Goal: Information Seeking & Learning: Learn about a topic

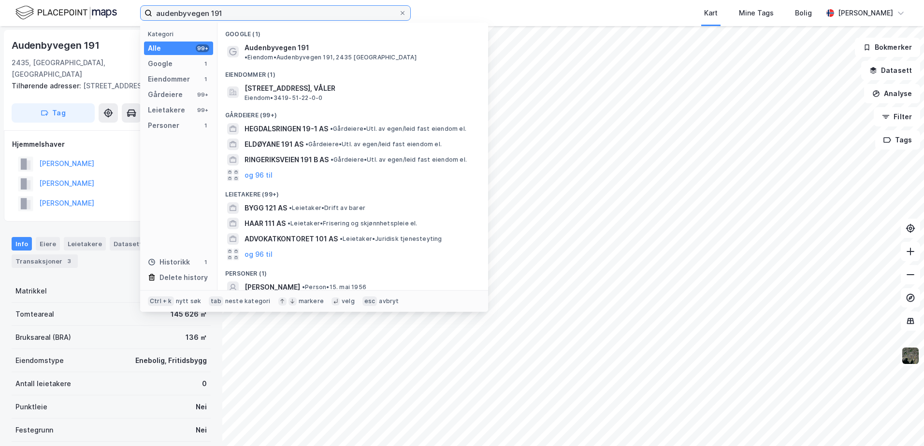
drag, startPoint x: 289, startPoint y: 6, endPoint x: 64, endPoint y: 15, distance: 225.3
click at [63, 15] on div "audenbyvegen 191 Kategori Alle 99+ Google 1 Eiendommer 1 Gårdeiere 99+ Leietake…" at bounding box center [462, 13] width 924 height 26
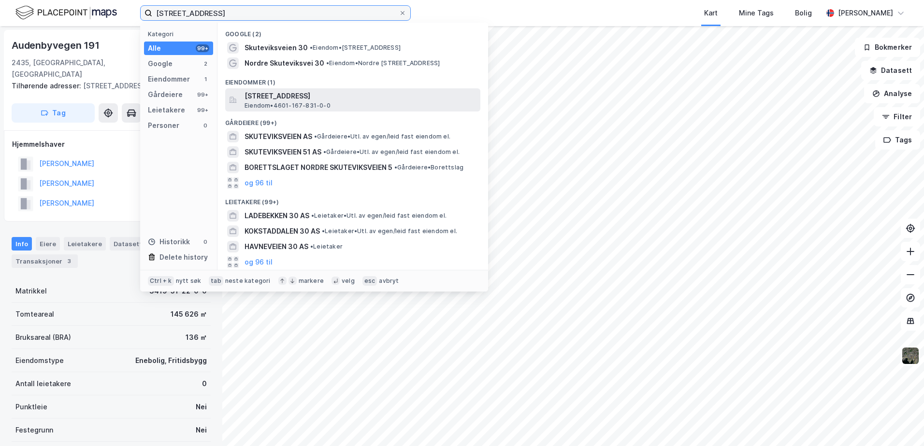
type input "skuteviksveien 30"
click at [267, 94] on span "[STREET_ADDRESS]" at bounding box center [360, 96] width 232 height 12
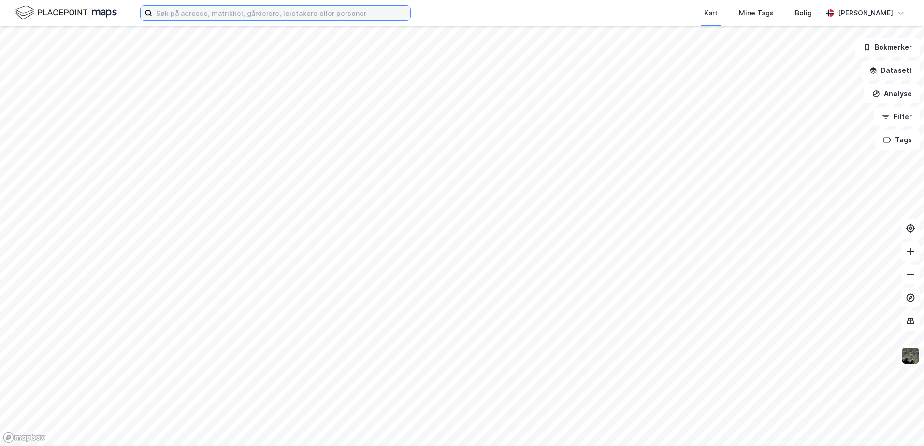
click at [214, 9] on input at bounding box center [281, 13] width 258 height 14
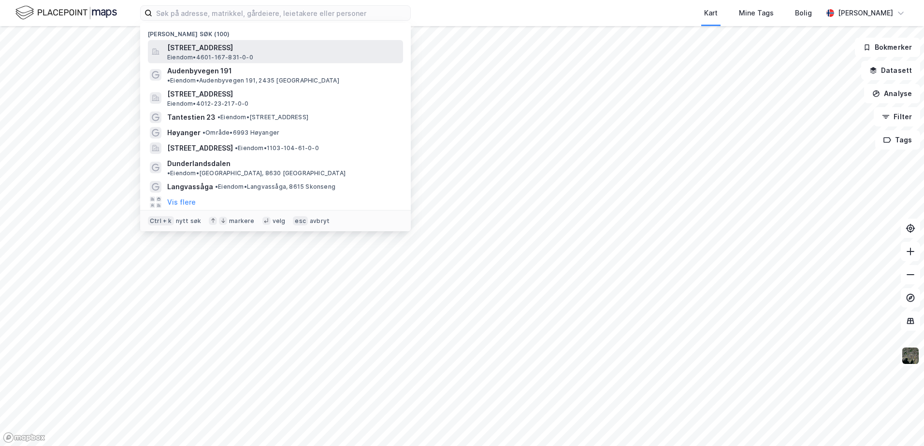
click at [186, 47] on span "[STREET_ADDRESS]" at bounding box center [283, 48] width 232 height 12
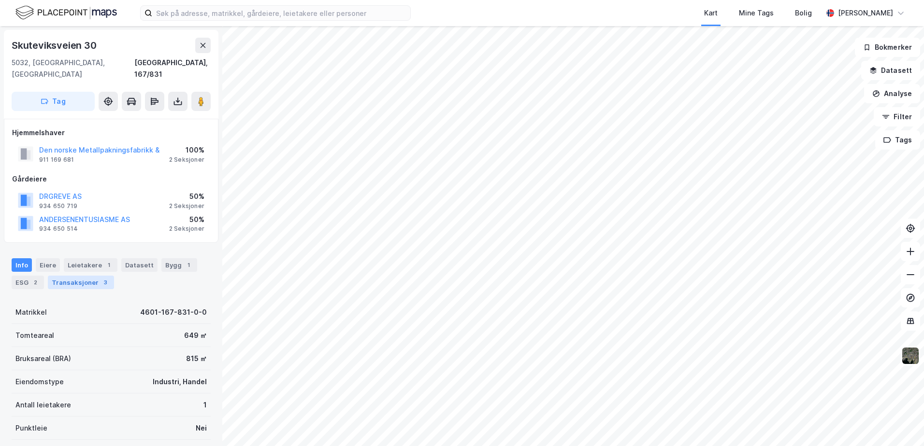
click at [74, 276] on div "Transaksjoner 3" at bounding box center [81, 283] width 66 height 14
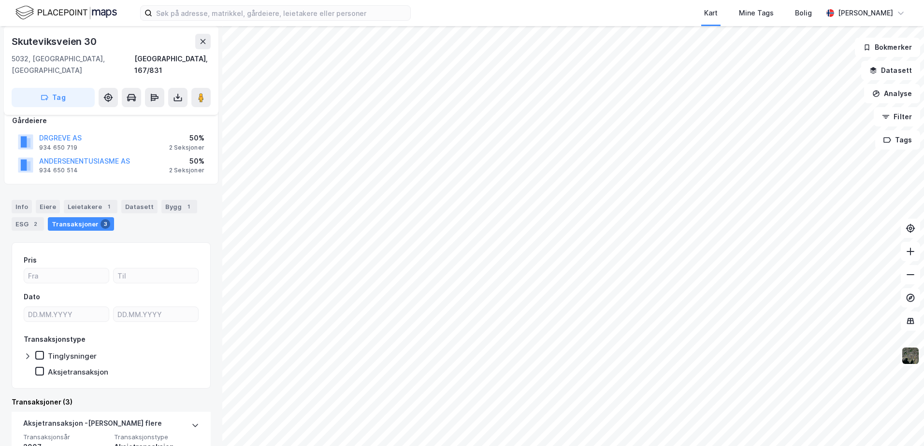
scroll to position [24, 0]
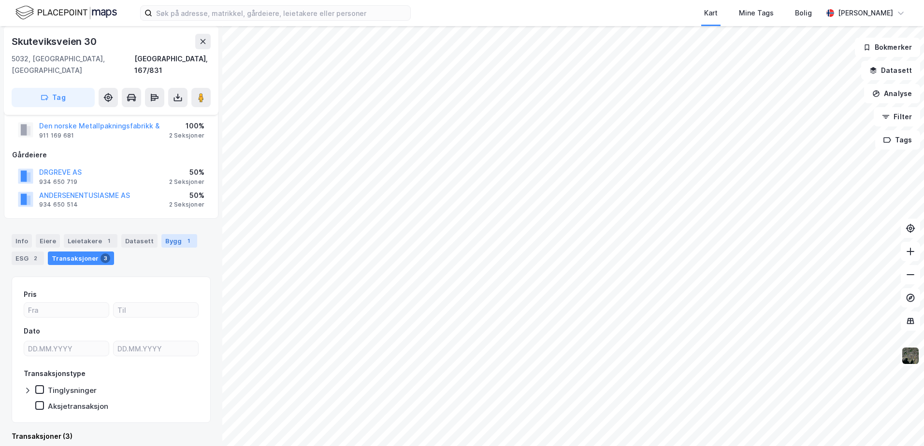
click at [171, 234] on div "Bygg 1" at bounding box center [179, 241] width 36 height 14
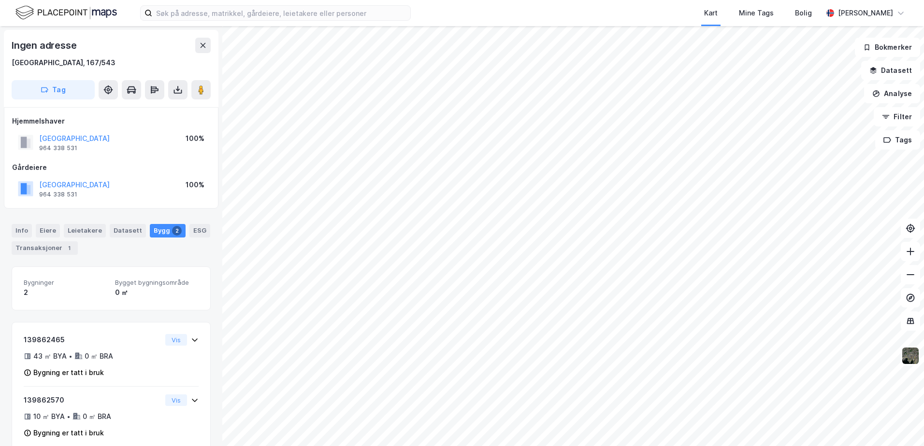
scroll to position [0, 0]
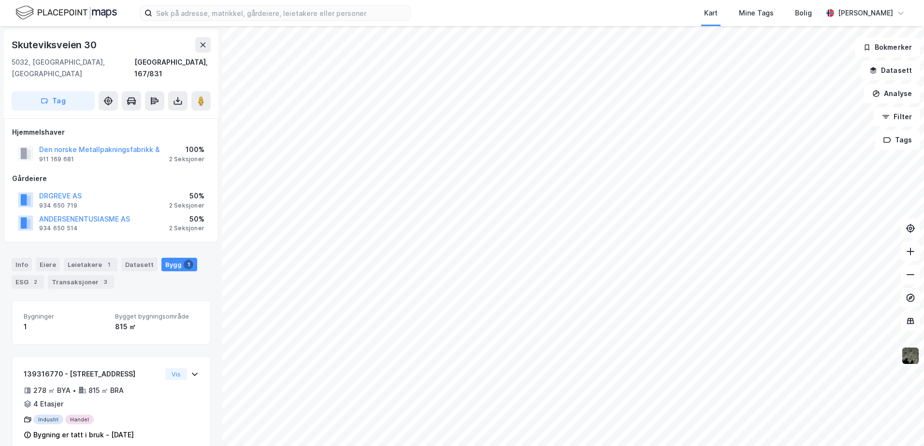
scroll to position [7, 0]
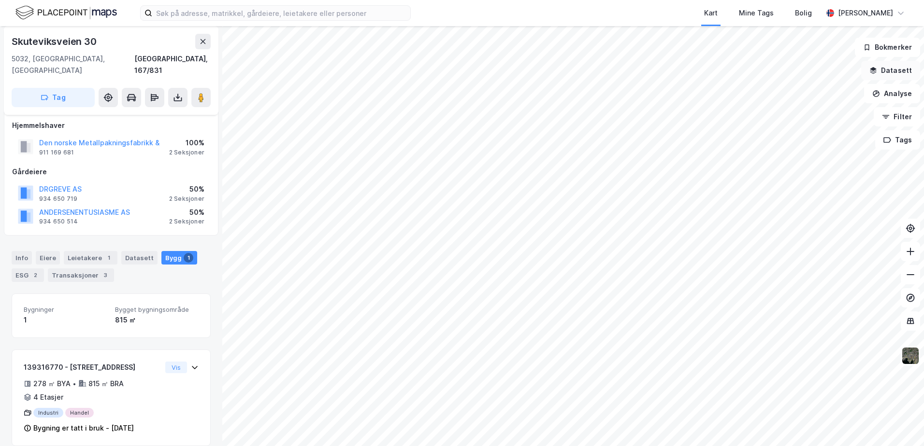
click at [886, 70] on button "Datasett" at bounding box center [890, 70] width 59 height 19
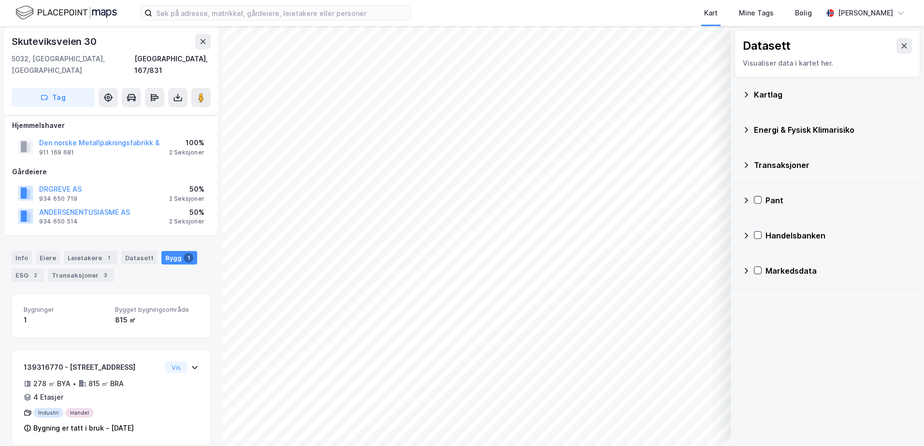
click at [743, 97] on icon at bounding box center [746, 95] width 8 height 8
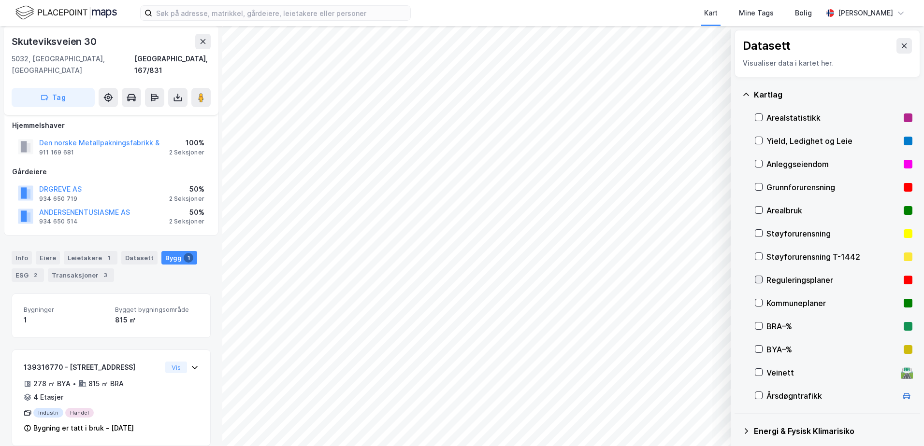
click at [759, 278] on icon at bounding box center [758, 279] width 7 height 7
click at [903, 281] on rect at bounding box center [907, 280] width 9 height 9
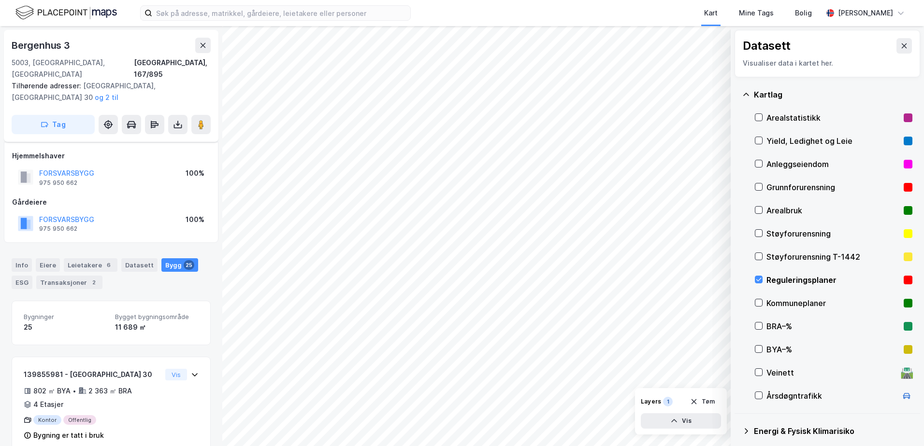
scroll to position [7, 0]
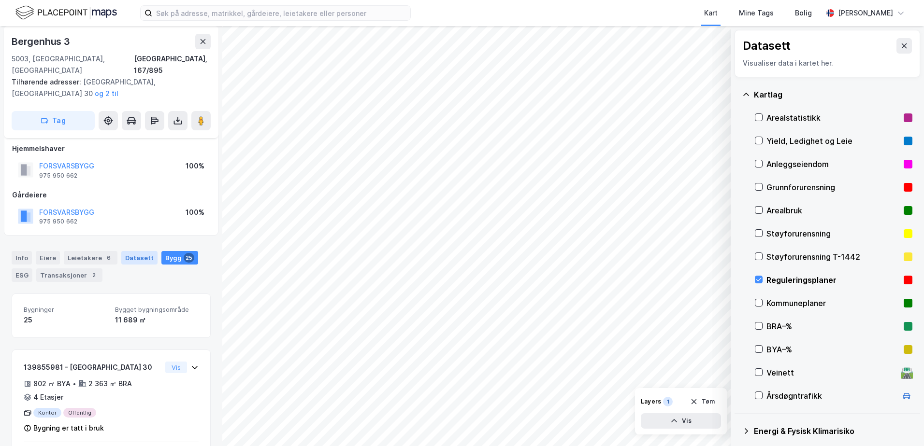
click at [130, 251] on div "Datasett" at bounding box center [139, 258] width 36 height 14
